Goal: Transaction & Acquisition: Purchase product/service

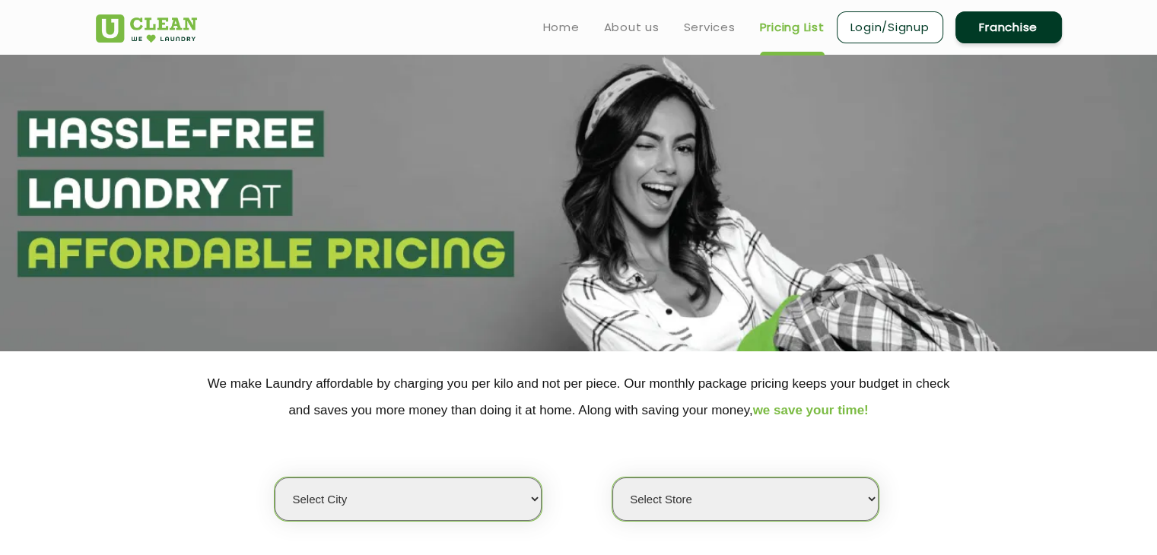
click at [531, 507] on select "Select city" at bounding box center [408, 499] width 266 height 43
select select "5"
click at [275, 478] on select "Select city [GEOGRAPHIC_DATA] [GEOGRAPHIC_DATA] [GEOGRAPHIC_DATA] [GEOGRAPHIC_D…" at bounding box center [408, 499] width 266 height 43
click at [705, 485] on select "Select Store" at bounding box center [746, 499] width 266 height 43
select select "375"
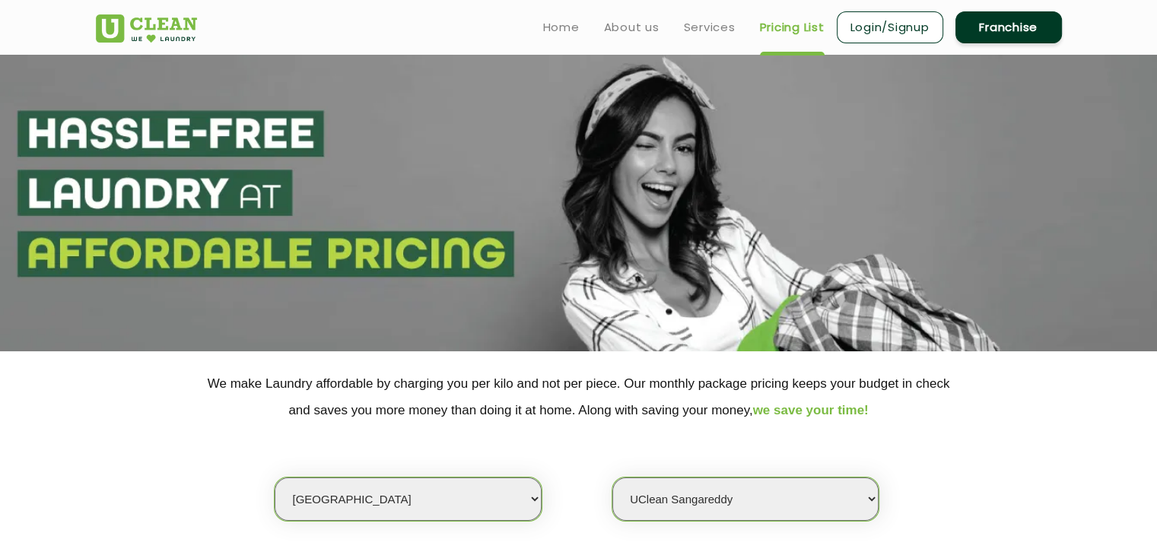
click at [613, 478] on select "Select Store UClean Narsingi UClean Nizampet UClean Sangareddy UClean Gachibowl…" at bounding box center [746, 499] width 266 height 43
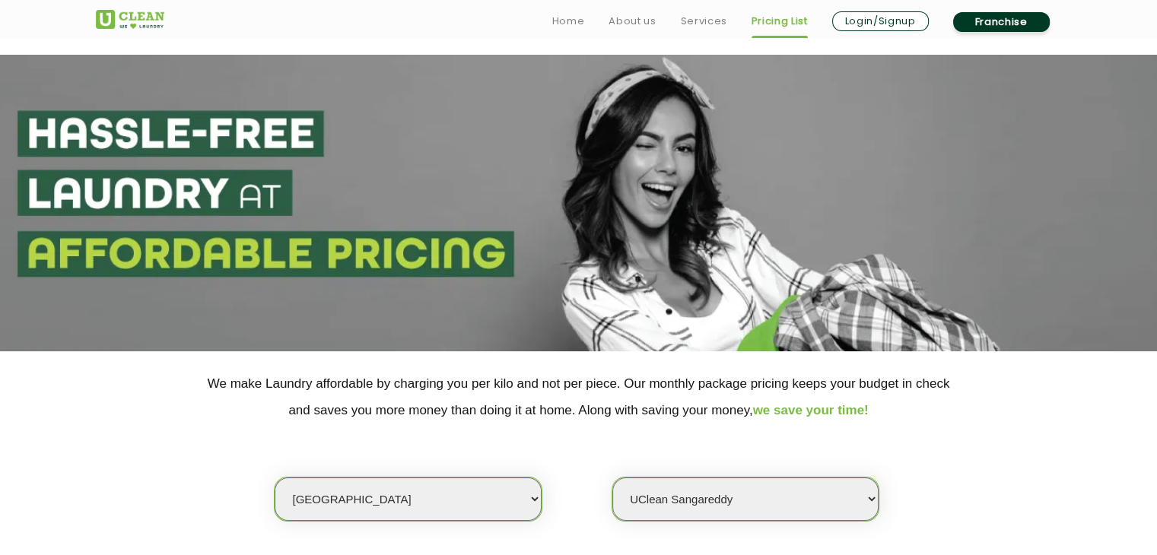
scroll to position [485, 0]
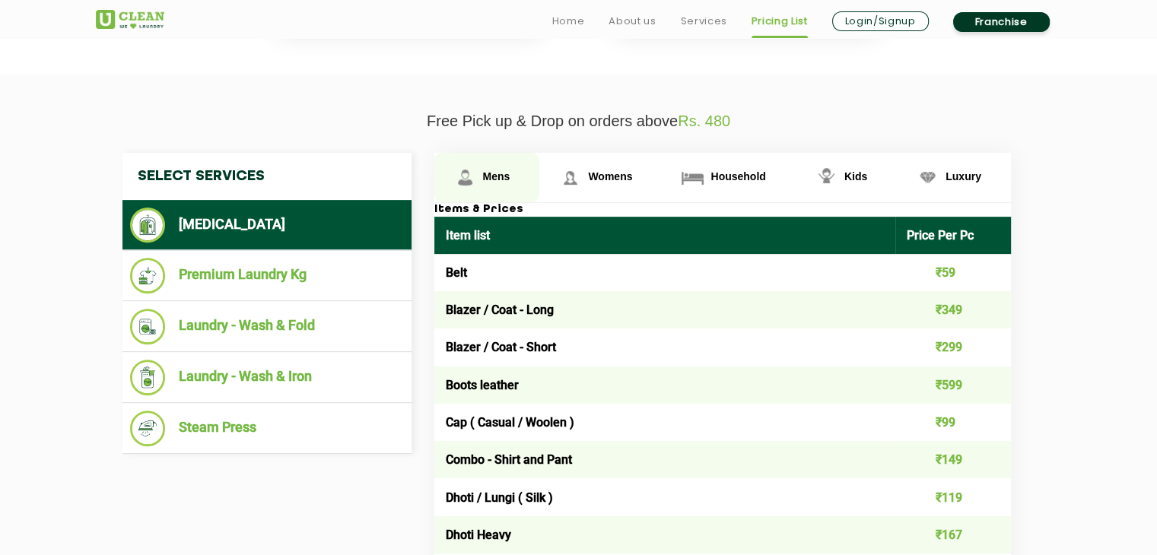
click at [499, 180] on span "Mens" at bounding box center [496, 176] width 27 height 12
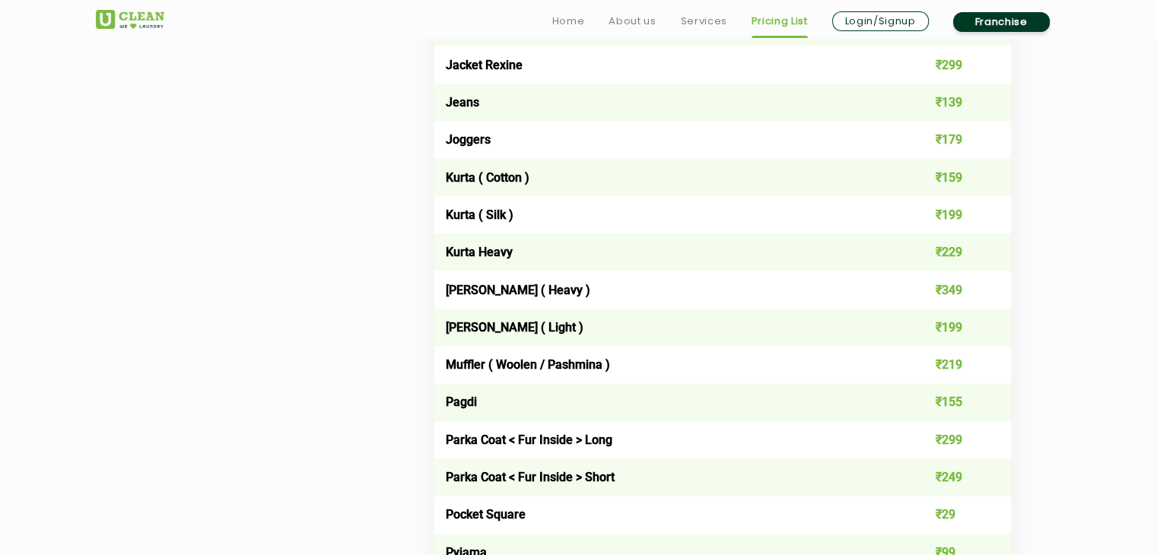
scroll to position [1520, 0]
